Goal: Task Accomplishment & Management: Manage account settings

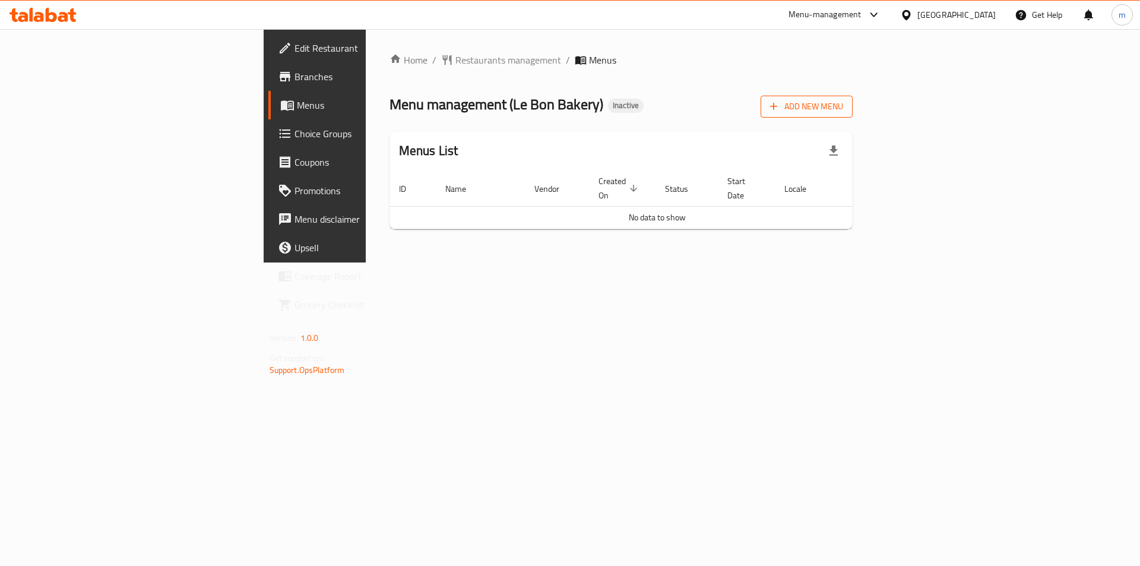
click at [843, 106] on span "Add New Menu" at bounding box center [806, 106] width 73 height 15
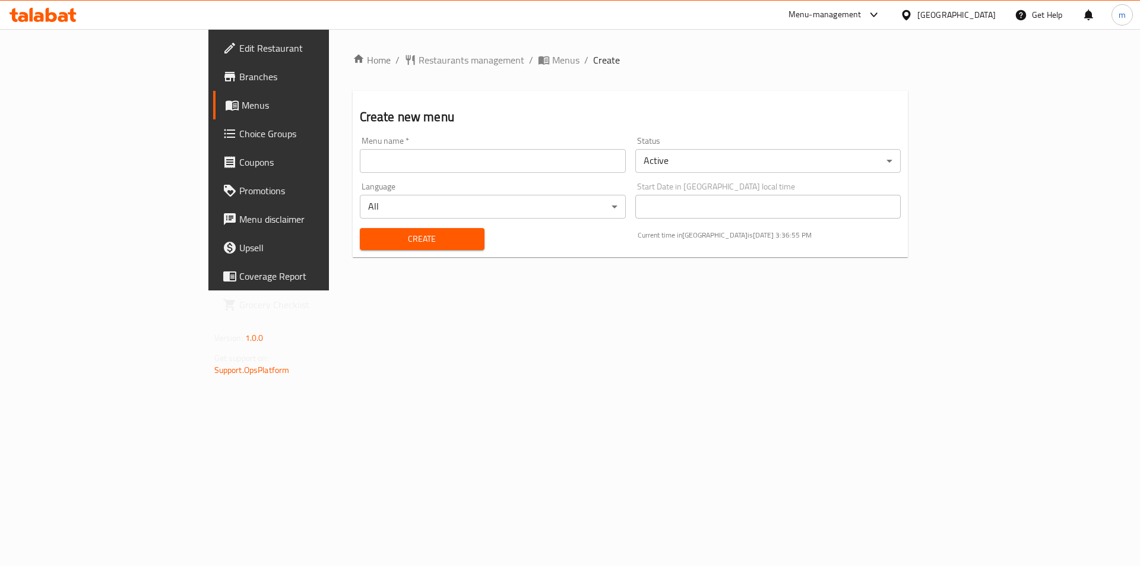
click at [407, 169] on input "text" at bounding box center [493, 161] width 266 height 24
type input "[DATE]"
click at [369, 236] on span "Create" at bounding box center [422, 239] width 106 height 15
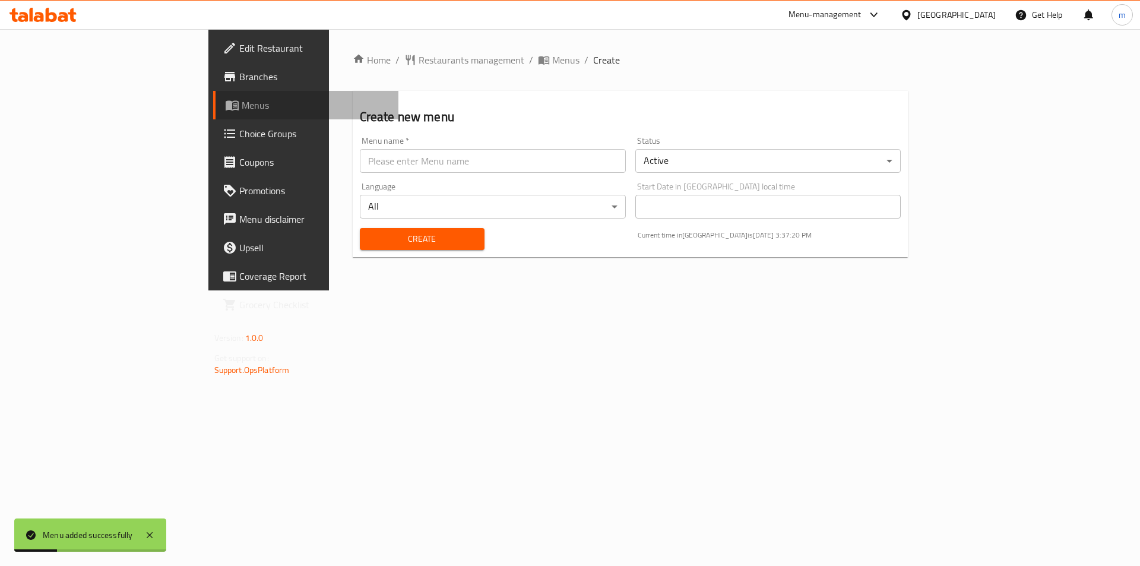
click at [242, 102] on span "Menus" at bounding box center [316, 105] width 148 height 14
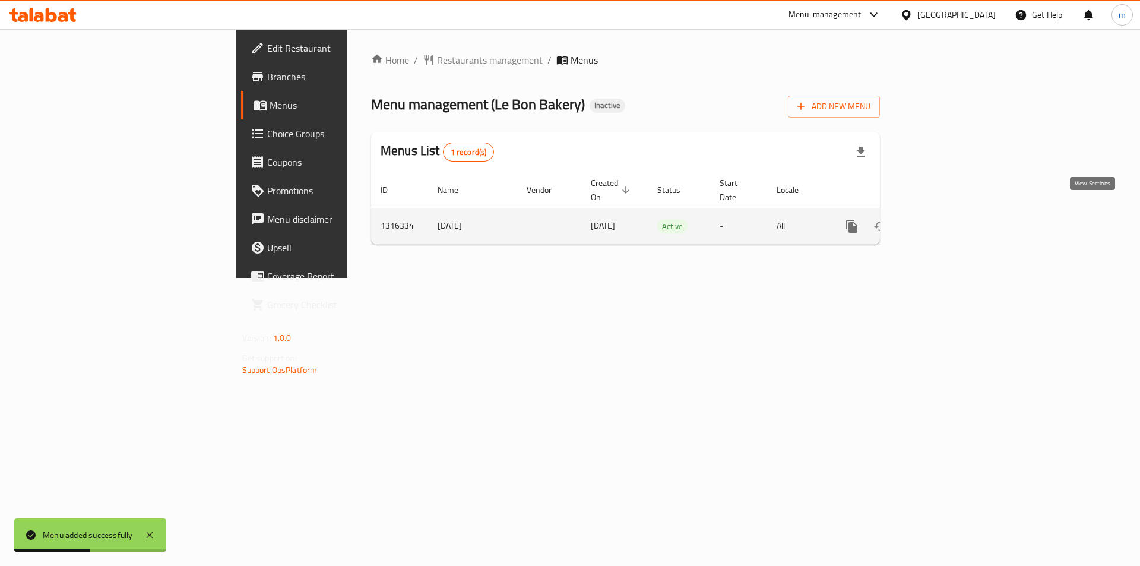
click at [952, 220] on link "enhanced table" at bounding box center [938, 226] width 29 height 29
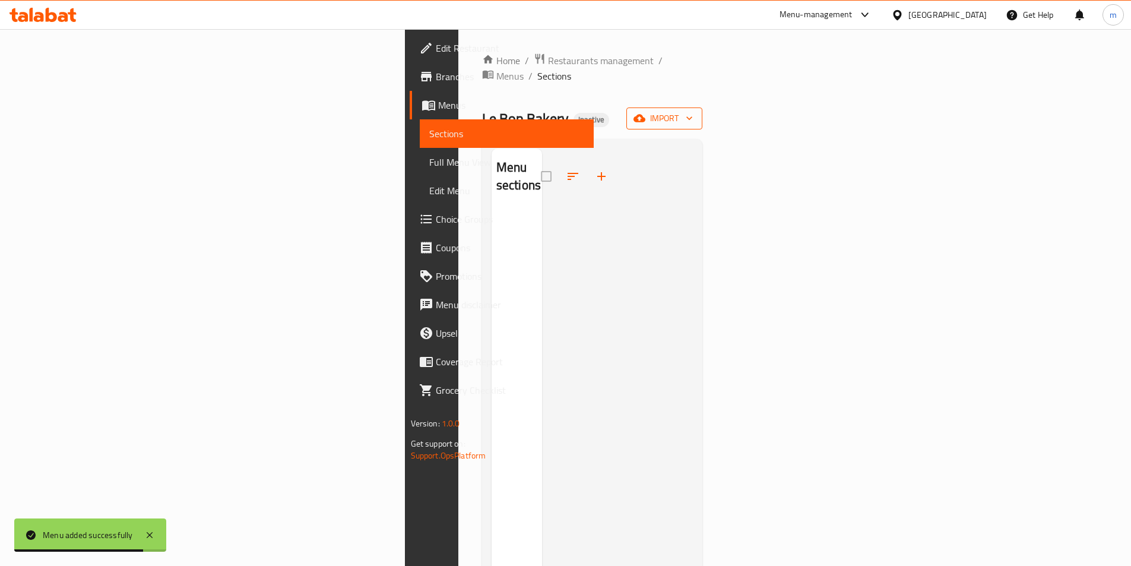
click at [693, 111] on span "import" at bounding box center [664, 118] width 57 height 15
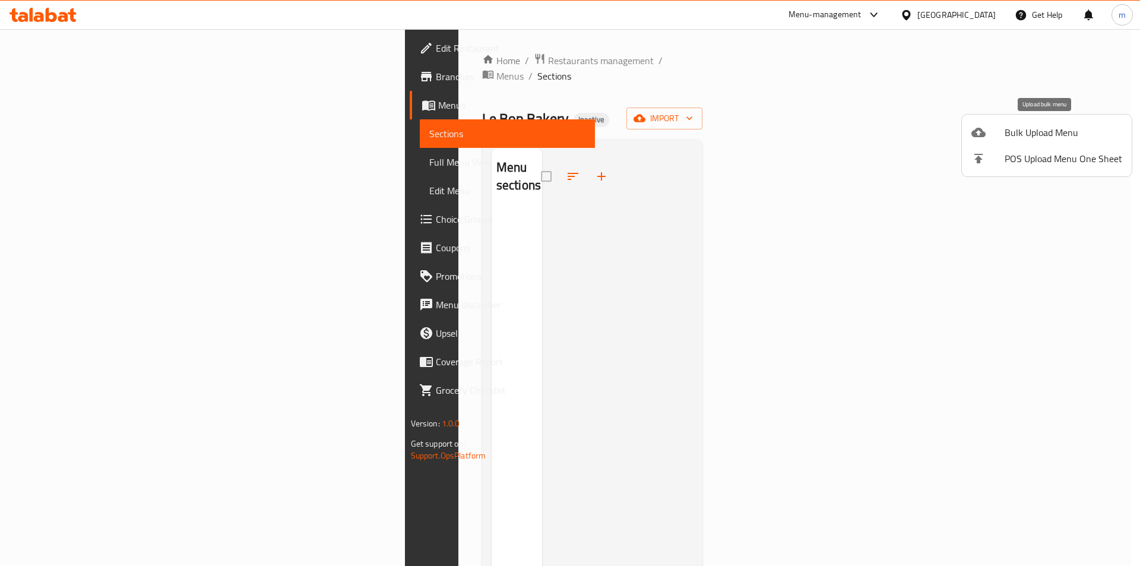
click at [1029, 132] on span "Bulk Upload Menu" at bounding box center [1064, 132] width 118 height 14
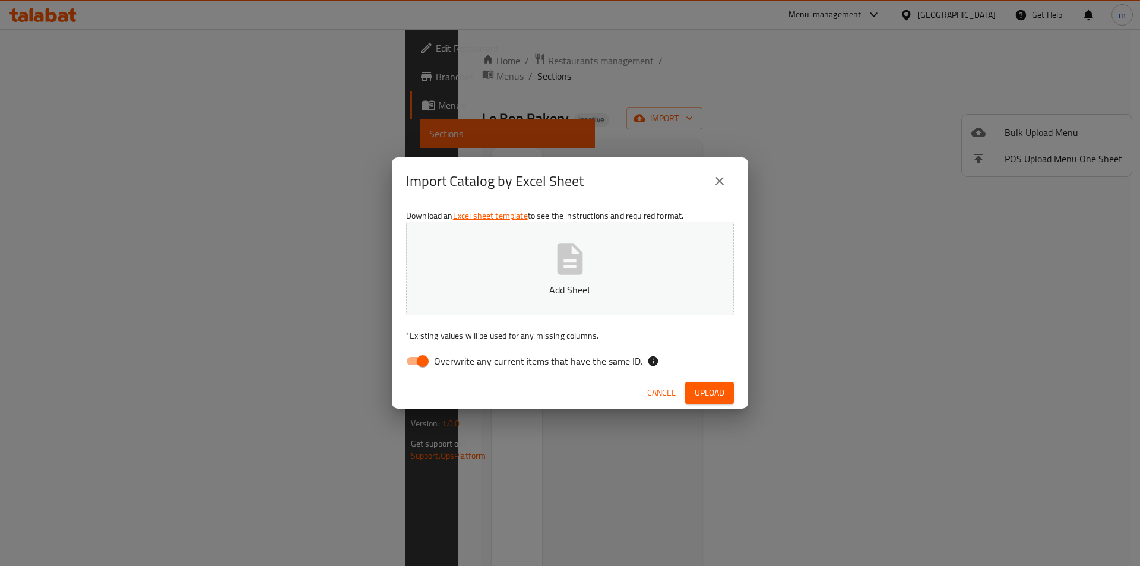
click at [417, 358] on input "Overwrite any current items that have the same ID." at bounding box center [423, 361] width 68 height 23
checkbox input "false"
click at [716, 388] on span "Upload" at bounding box center [710, 392] width 30 height 15
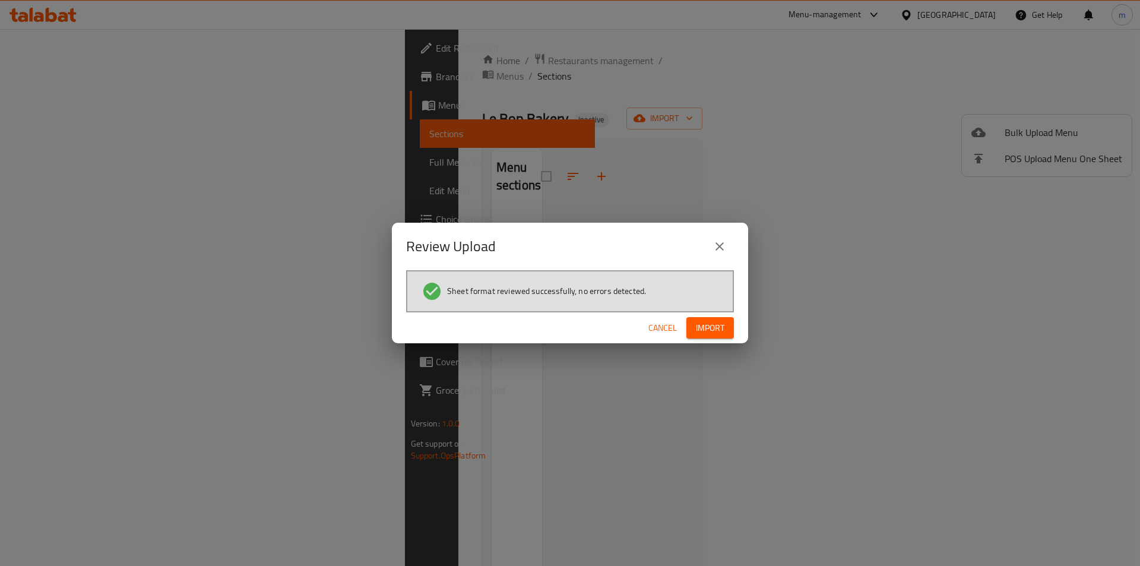
click at [710, 328] on span "Import" at bounding box center [710, 328] width 29 height 15
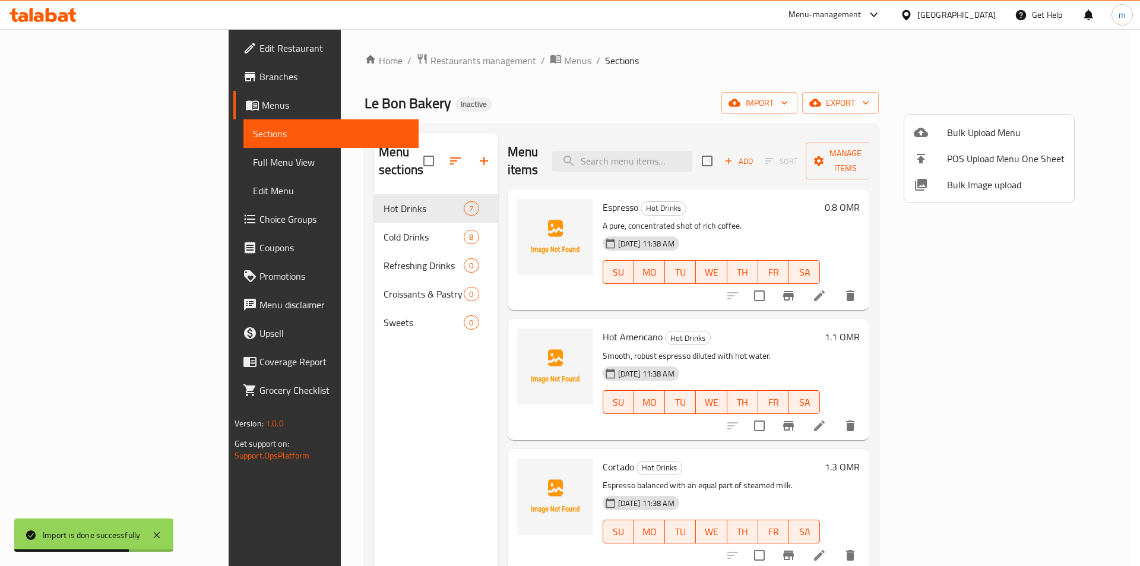
click at [50, 162] on div at bounding box center [570, 283] width 1140 height 566
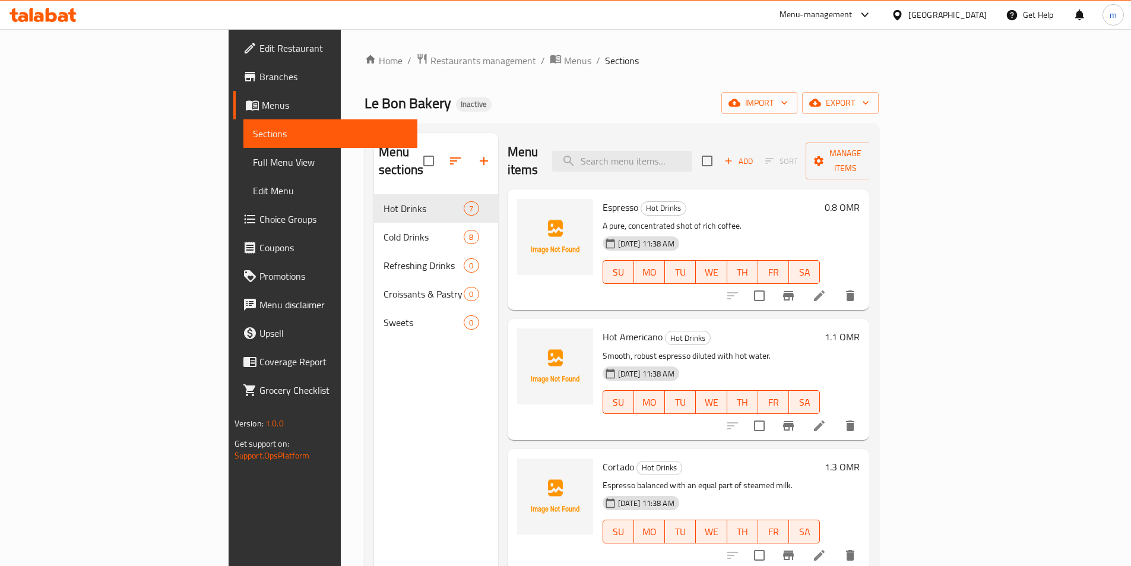
click at [253, 160] on span "Full Menu View" at bounding box center [330, 162] width 155 height 14
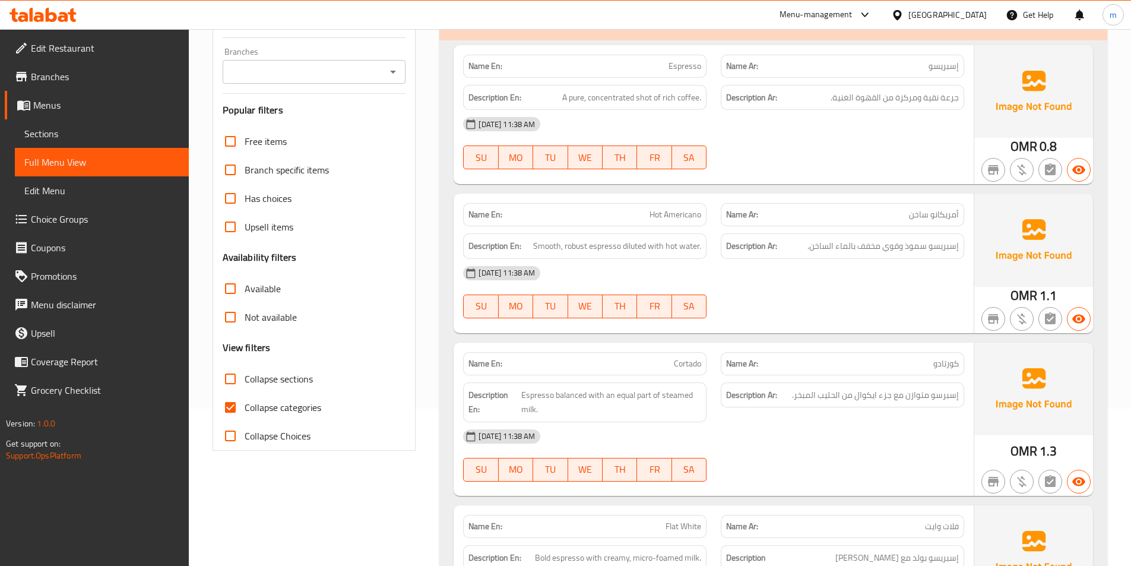
scroll to position [178, 0]
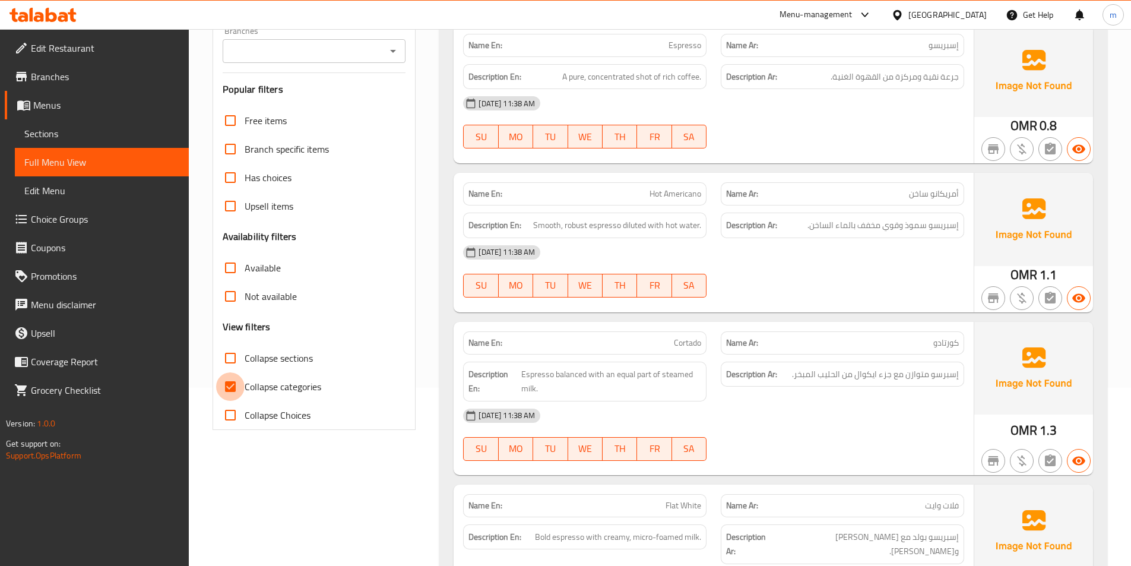
click at [227, 378] on input "Collapse categories" at bounding box center [230, 386] width 29 height 29
checkbox input "false"
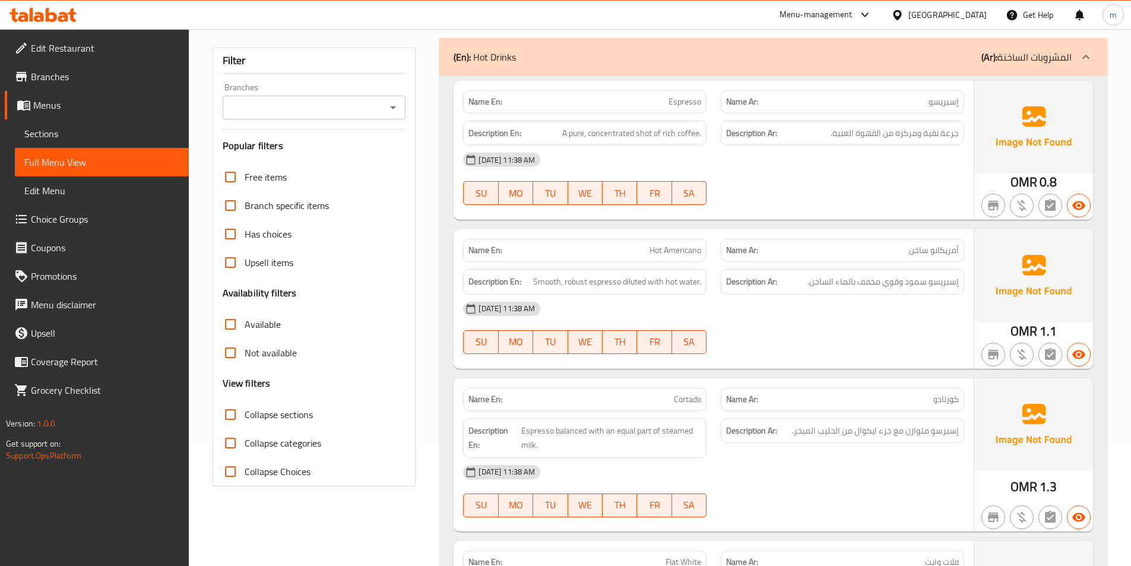
scroll to position [86, 0]
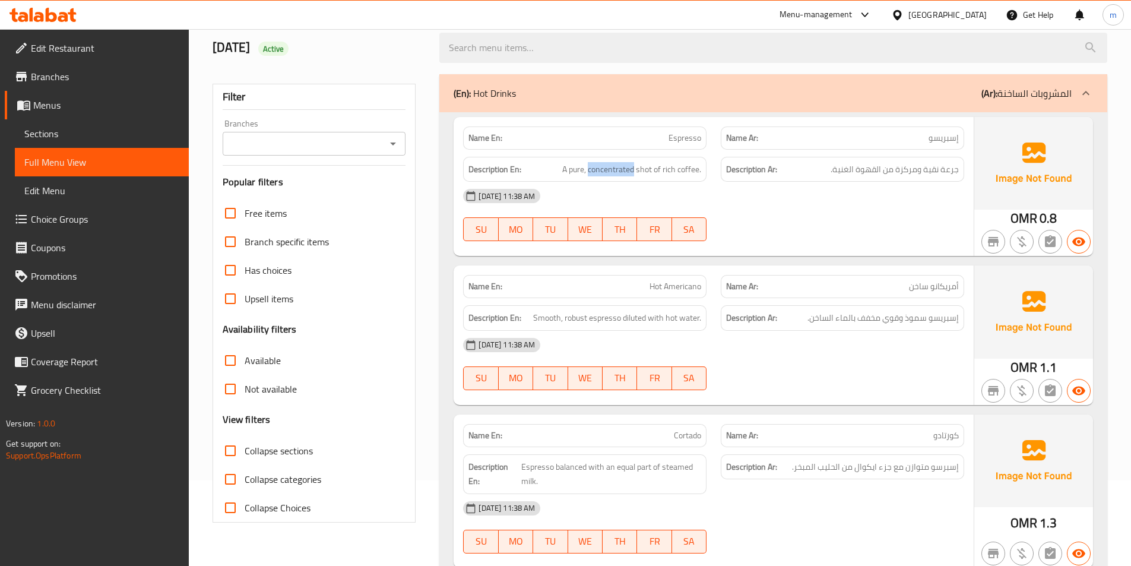
drag, startPoint x: 590, startPoint y: 170, endPoint x: 633, endPoint y: 180, distance: 44.4
click at [633, 180] on div "Description En: A pure, concentrated shot of rich coffee." at bounding box center [584, 170] width 243 height 26
copy span "concentrated"
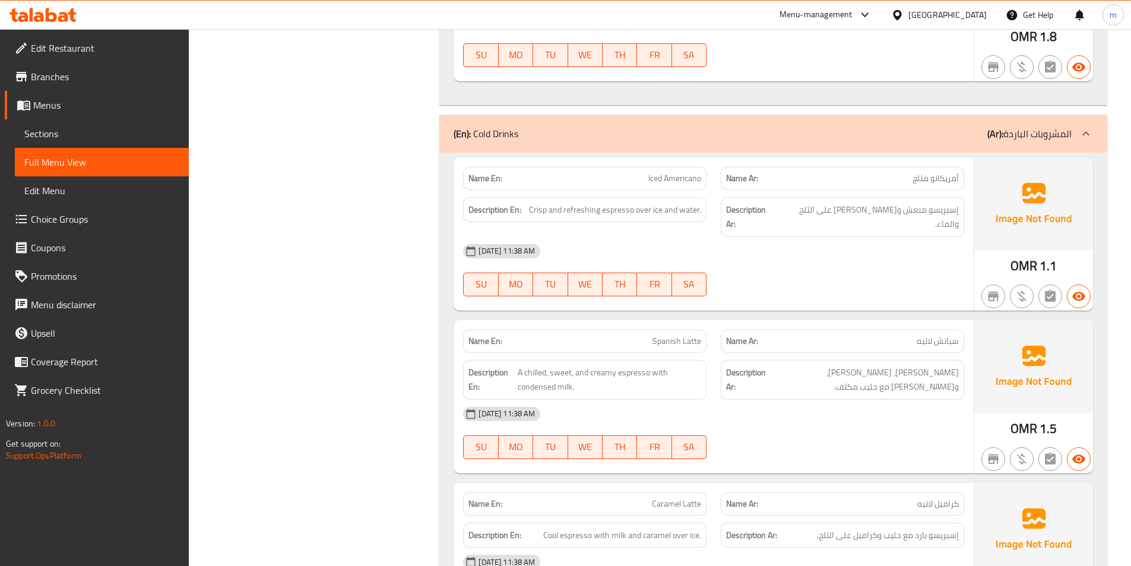
scroll to position [1155, 0]
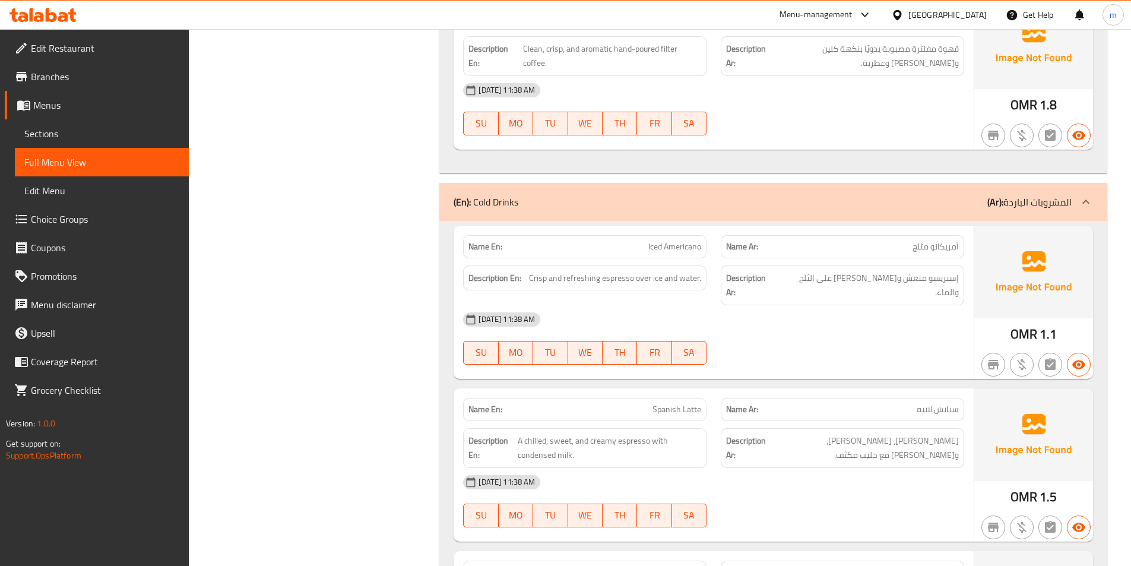
click at [864, 403] on p "Name Ar: سبانش لاتيه" at bounding box center [842, 409] width 233 height 12
click at [46, 99] on span "Menus" at bounding box center [106, 105] width 146 height 14
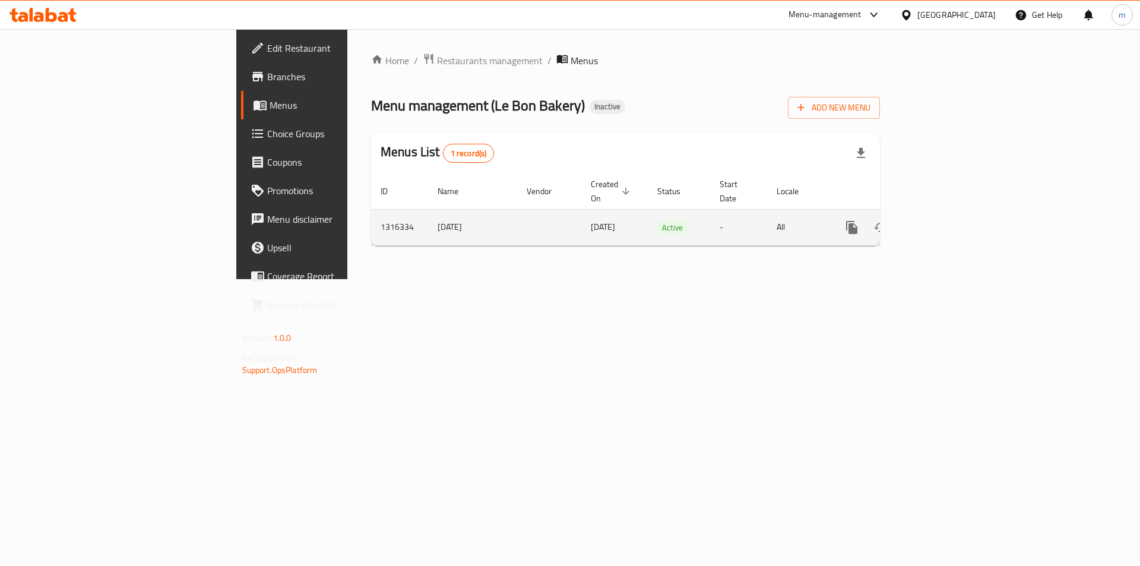
click at [943, 222] on icon "enhanced table" at bounding box center [937, 227] width 11 height 11
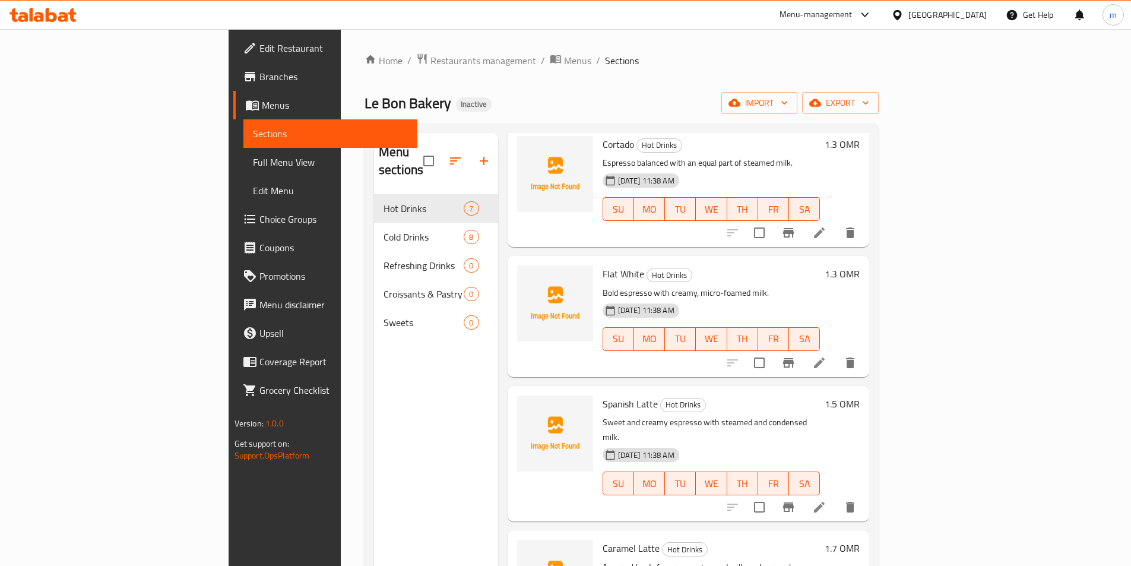
scroll to position [372, 0]
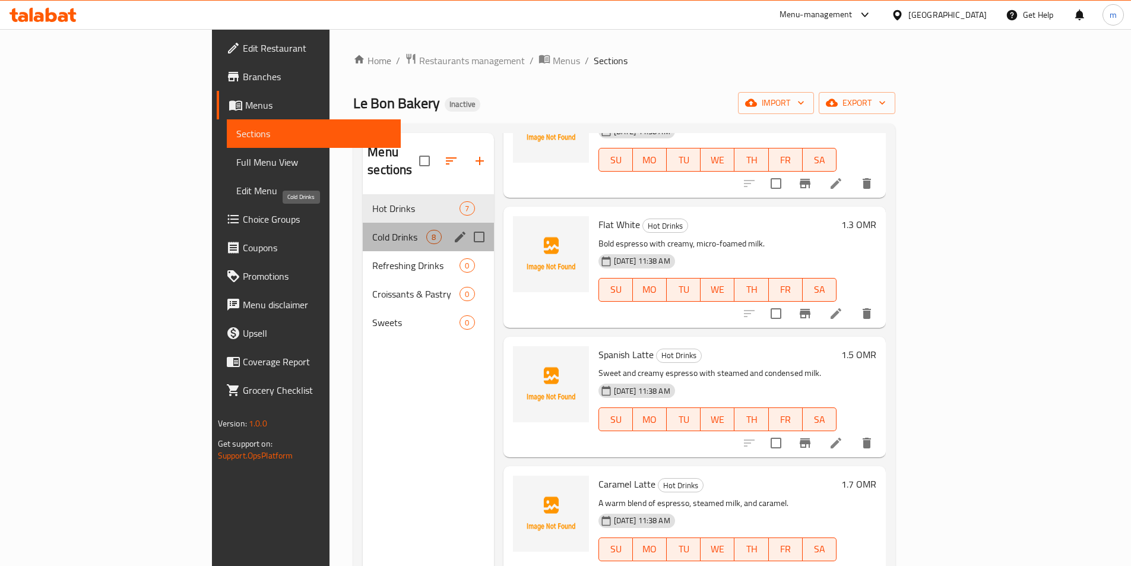
click at [372, 230] on span "Cold Drinks" at bounding box center [399, 237] width 54 height 14
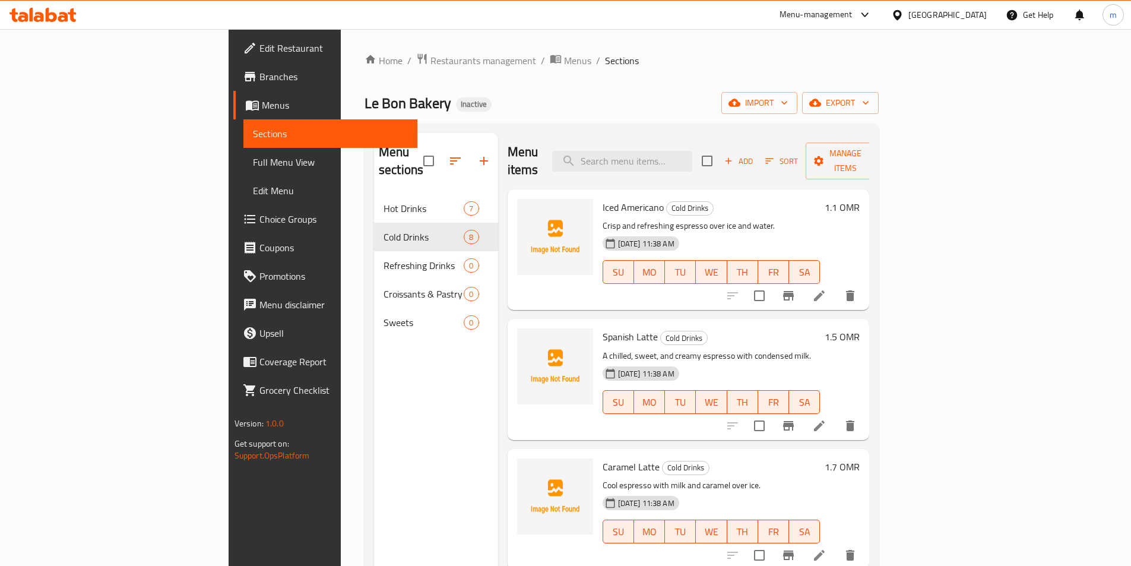
click at [827, 419] on icon at bounding box center [819, 426] width 14 height 14
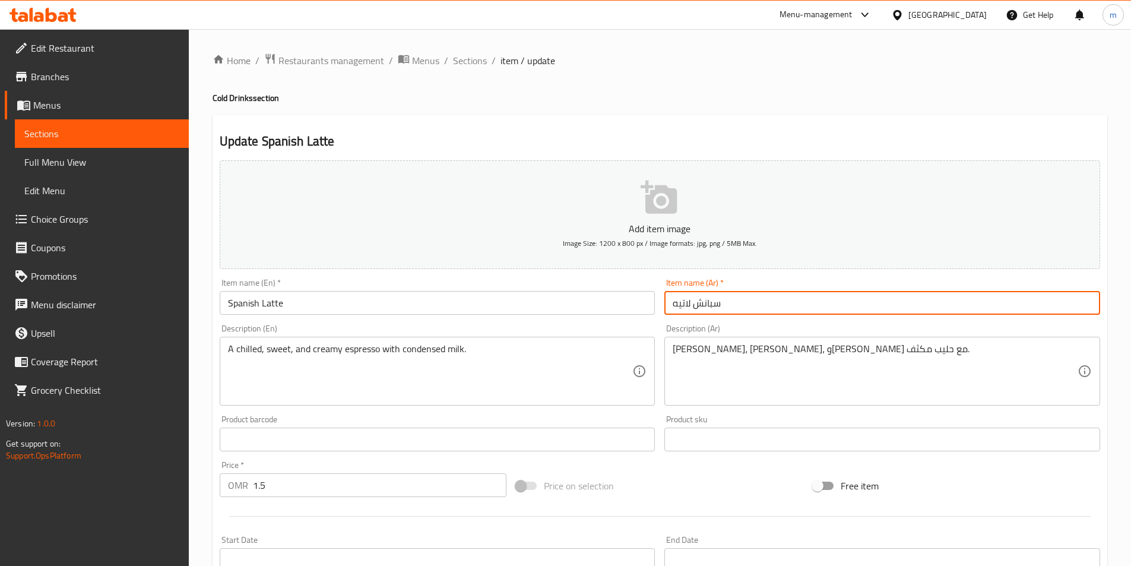
drag, startPoint x: 673, startPoint y: 306, endPoint x: 671, endPoint y: 315, distance: 10.0
click at [673, 306] on input "سبانش لاتيه" at bounding box center [883, 303] width 436 height 24
type input "سبانش لاتيه"
click at [412, 308] on input "Spanish Latte" at bounding box center [438, 303] width 436 height 24
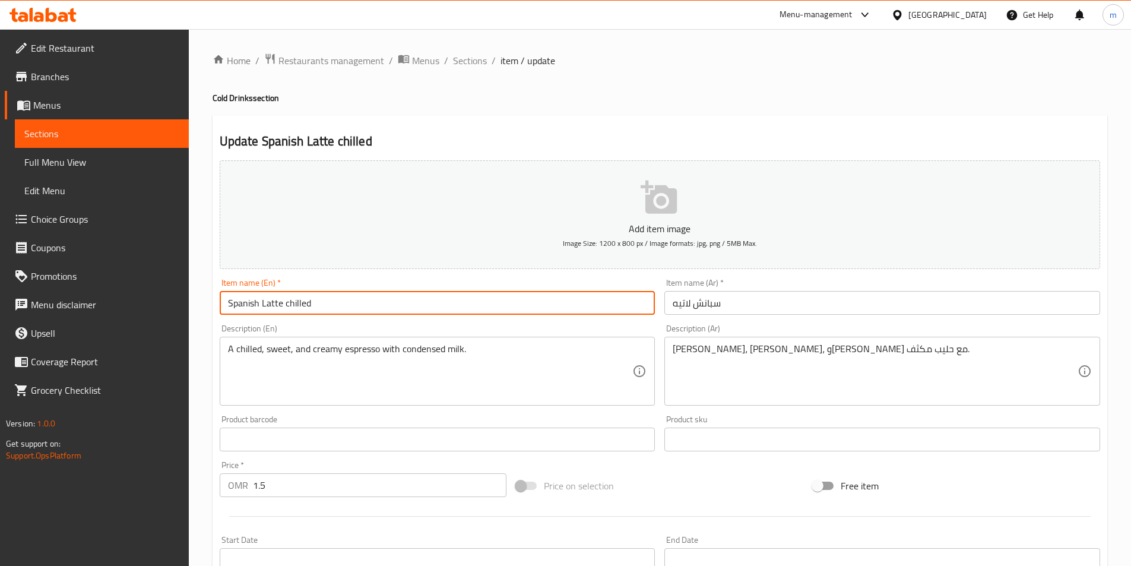
type input "Spanish Latte chilled"
click at [735, 308] on input "سبانش لاتيه" at bounding box center [883, 303] width 436 height 24
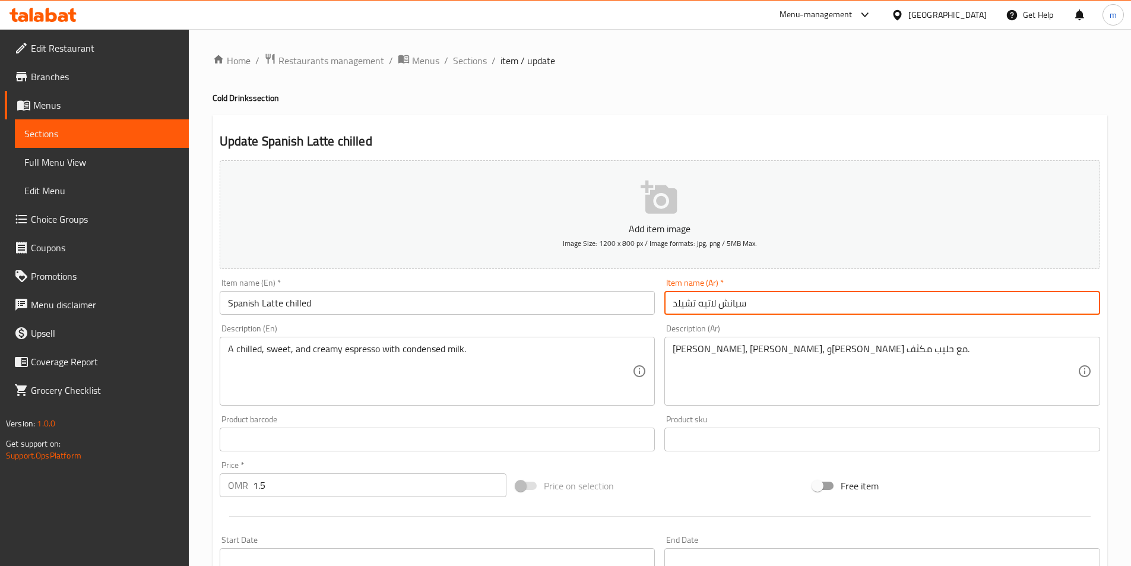
type input "سبانش لاتيه تشيلد"
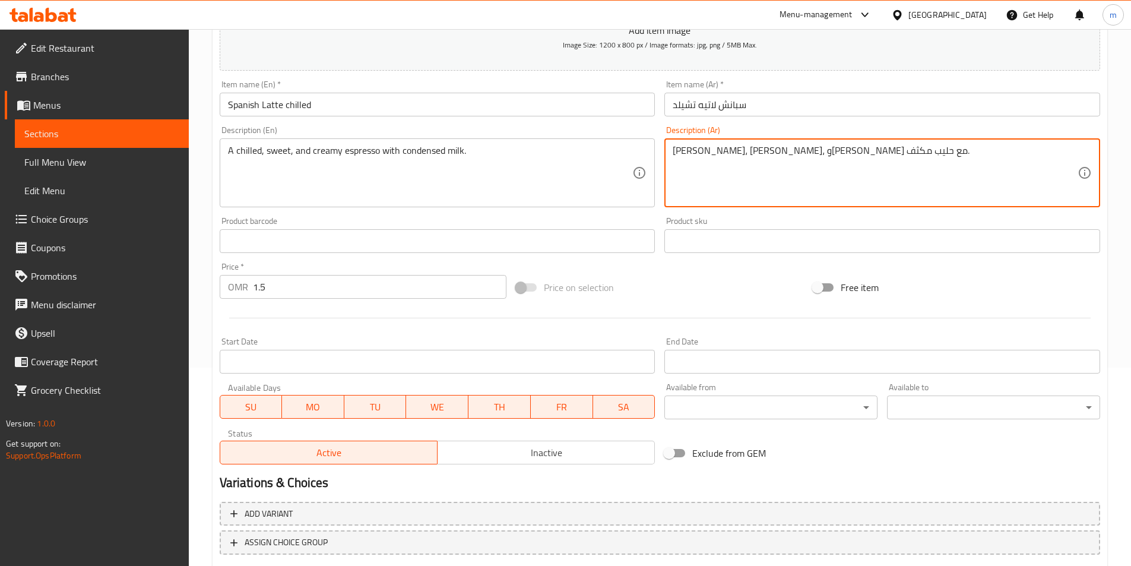
scroll to position [273, 0]
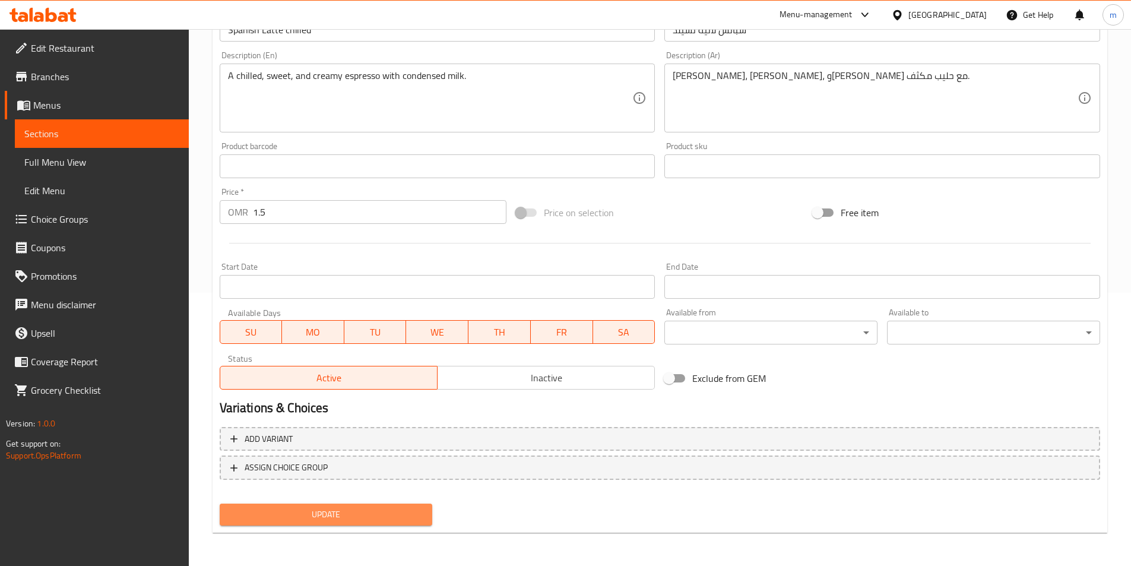
click at [336, 511] on span "Update" at bounding box center [326, 514] width 194 height 15
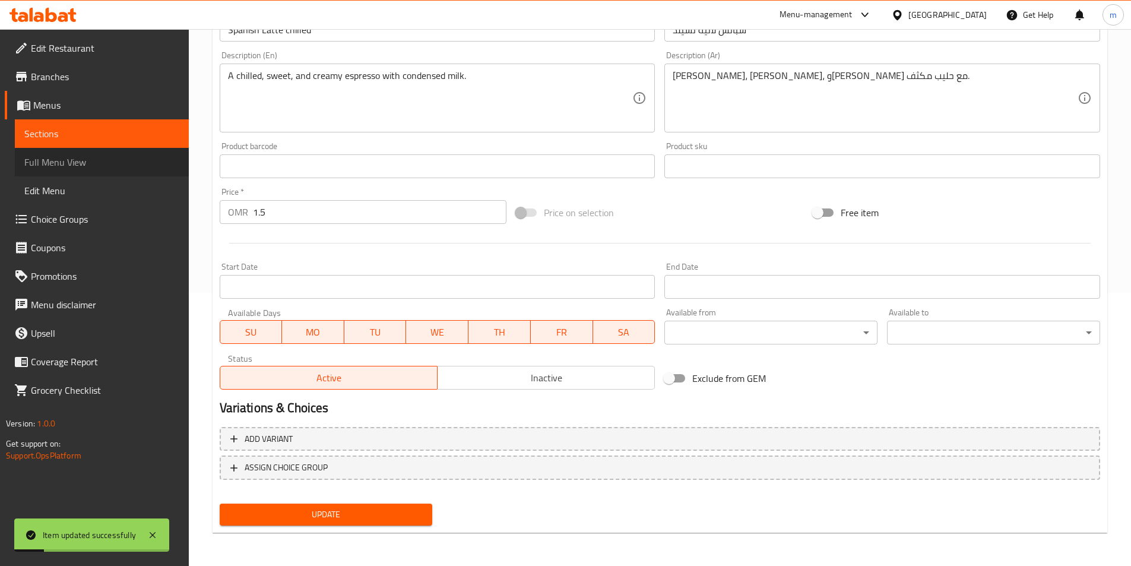
click at [46, 166] on span "Full Menu View" at bounding box center [101, 162] width 155 height 14
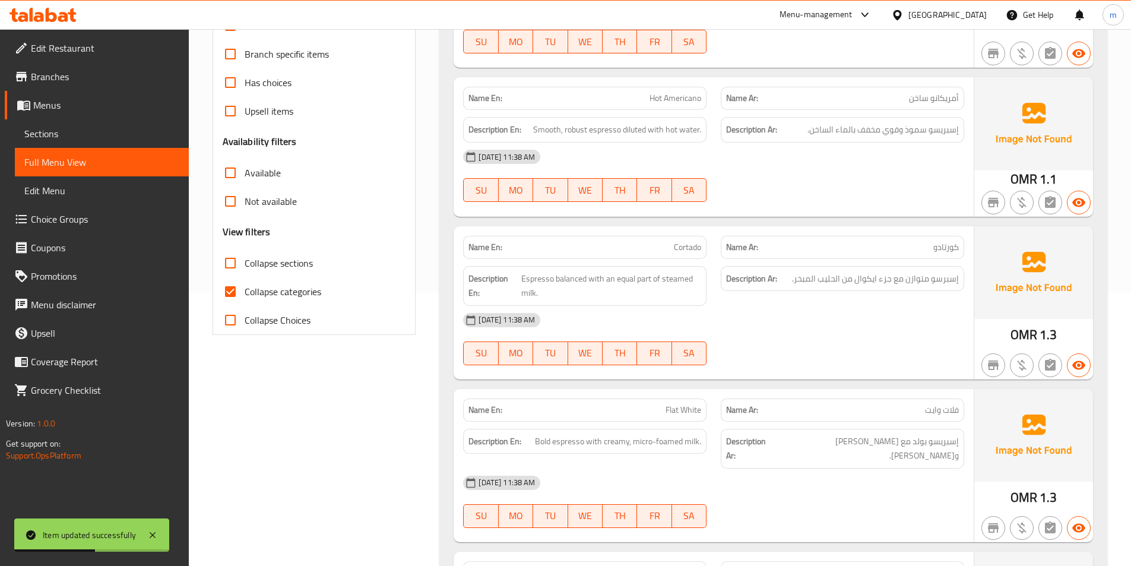
click at [248, 279] on label "Collapse categories" at bounding box center [268, 291] width 105 height 29
click at [245, 279] on input "Collapse categories" at bounding box center [230, 291] width 29 height 29
checkbox input "false"
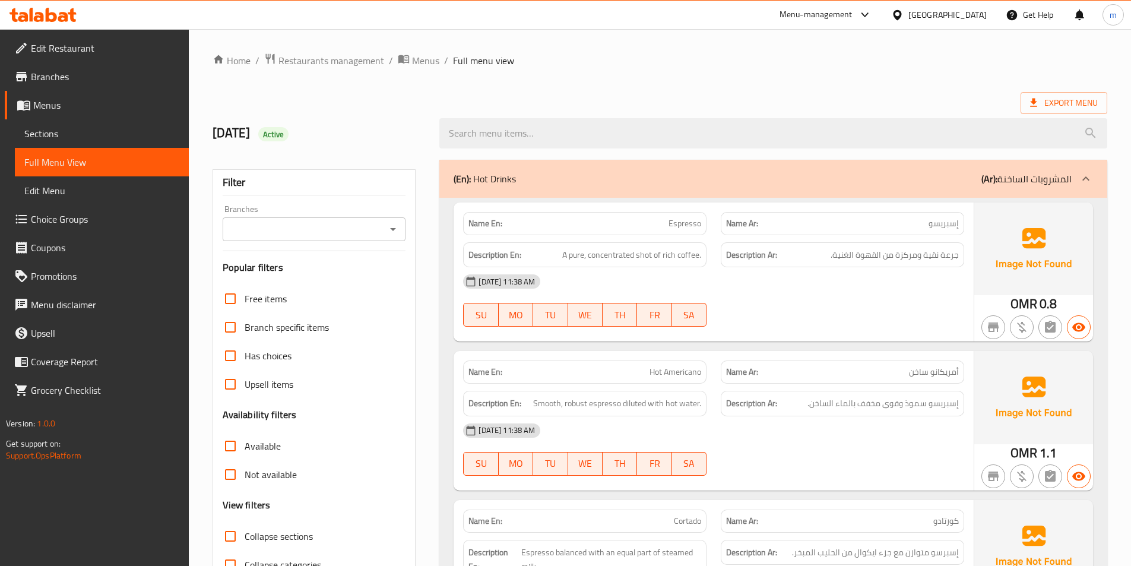
click at [56, 106] on span "Menus" at bounding box center [106, 105] width 146 height 14
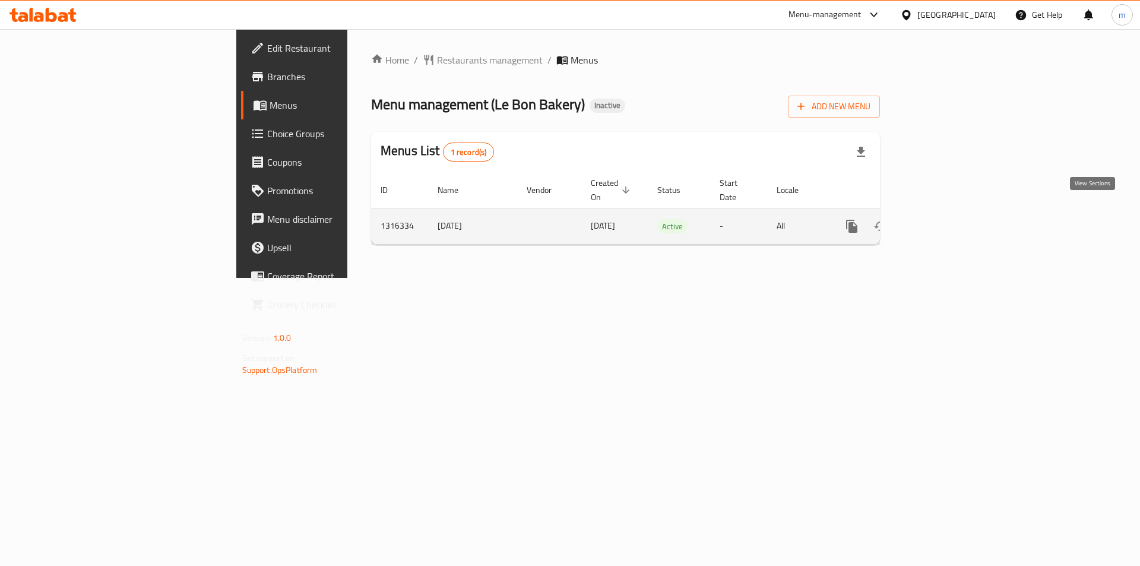
click at [945, 219] on icon "enhanced table" at bounding box center [938, 226] width 14 height 14
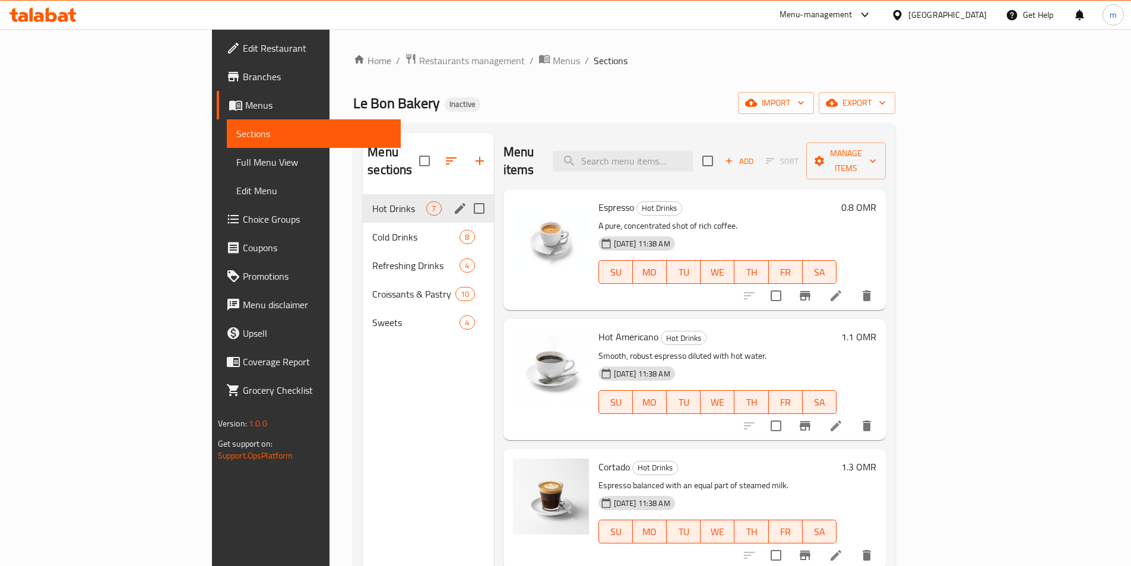
click at [467, 196] on input "Menu sections" at bounding box center [479, 208] width 25 height 25
checkbox input "true"
click at [467, 224] on input "Menu sections" at bounding box center [479, 236] width 25 height 25
checkbox input "true"
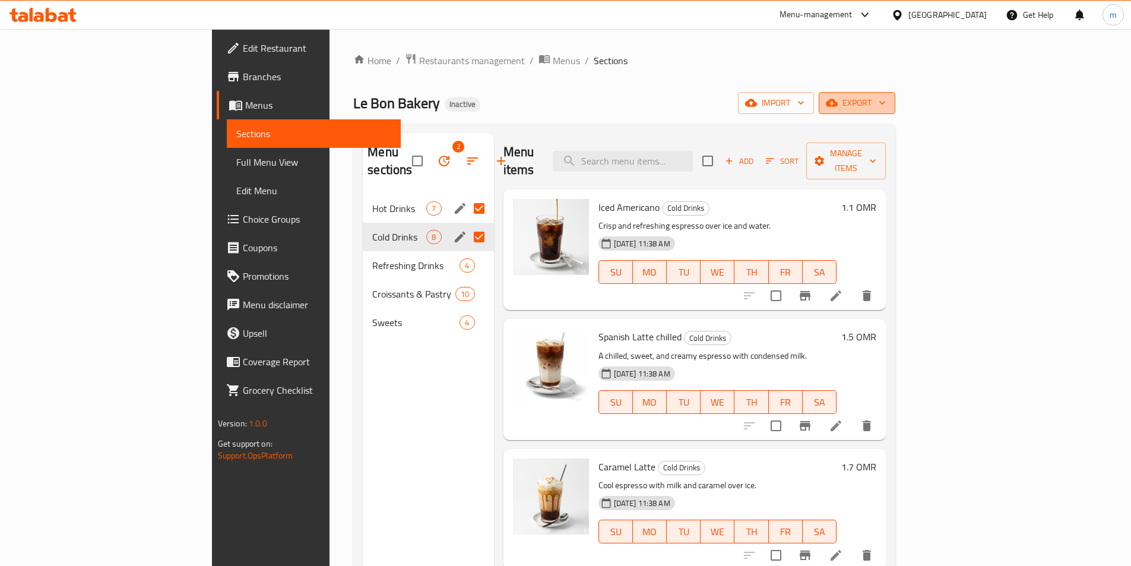
click at [886, 106] on span "export" at bounding box center [857, 103] width 58 height 15
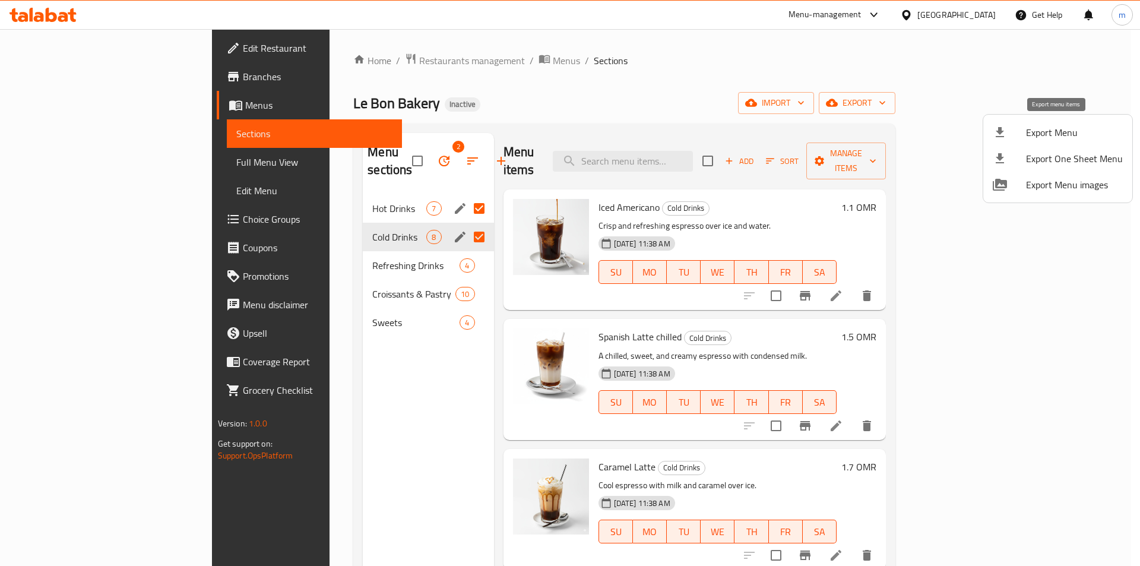
click at [1033, 135] on span "Export Menu" at bounding box center [1074, 132] width 97 height 14
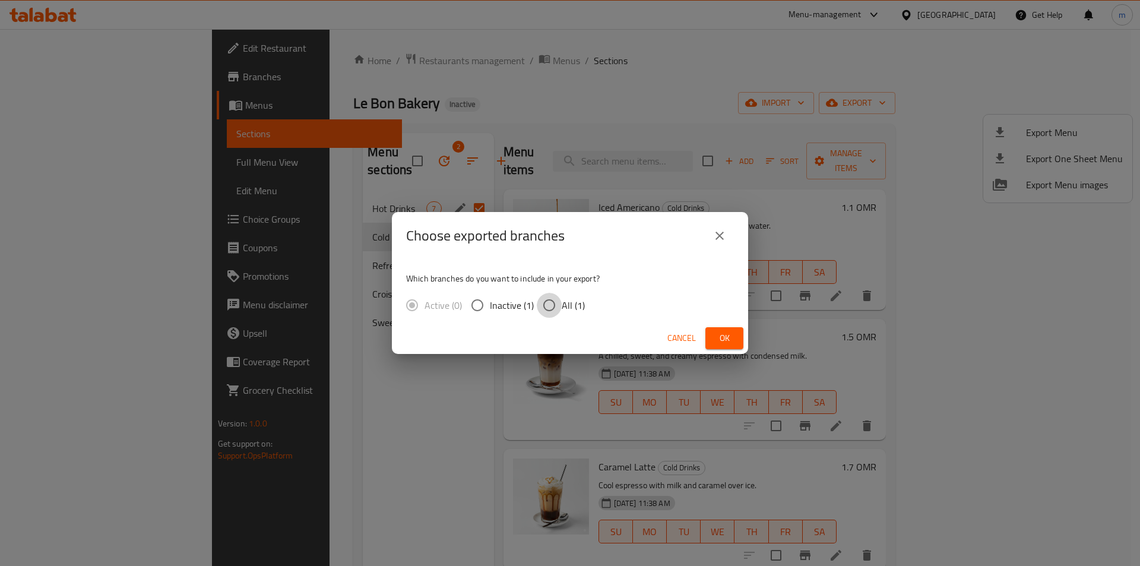
click at [546, 303] on input "All (1)" at bounding box center [549, 305] width 25 height 25
radio input "true"
click at [723, 340] on span "Ok" at bounding box center [724, 338] width 19 height 15
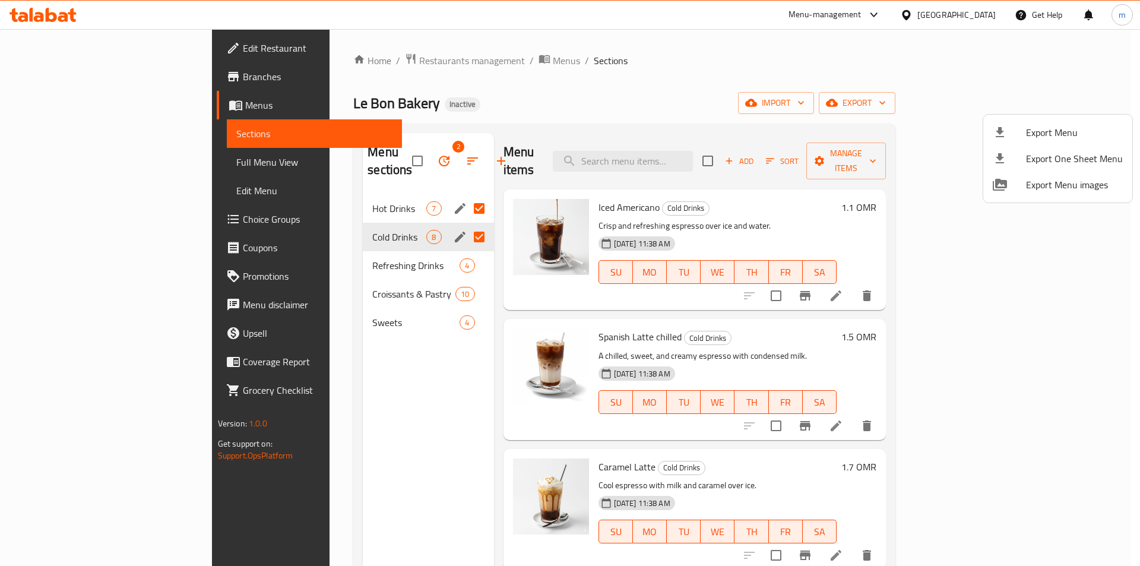
click at [1089, 39] on div at bounding box center [570, 283] width 1140 height 566
